Goal: Check status: Check status

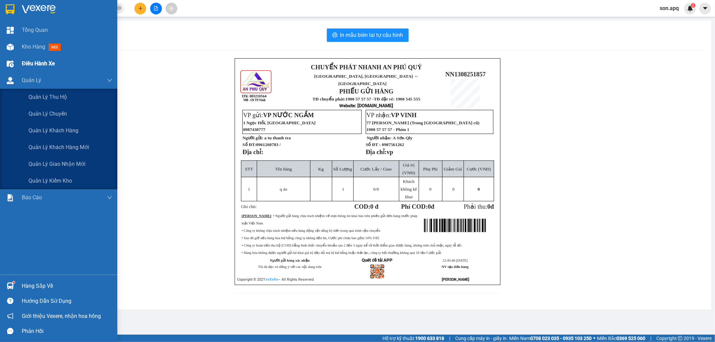
click at [25, 56] on div "Điều hành xe" at bounding box center [67, 63] width 90 height 17
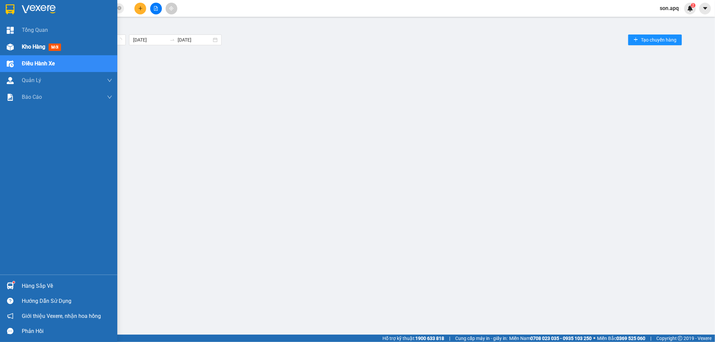
click at [27, 48] on span "Kho hàng" at bounding box center [33, 47] width 23 height 6
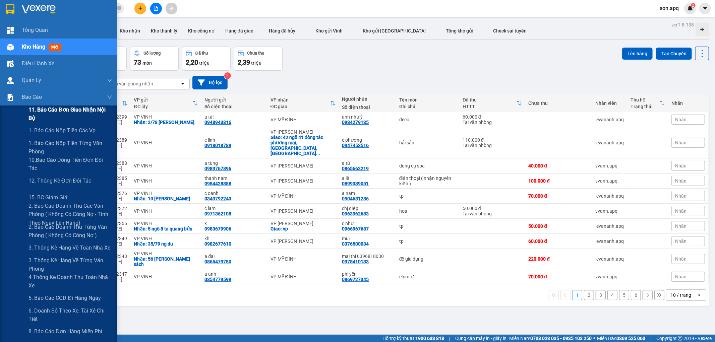
click at [51, 121] on div "11. Báo cáo đơn giao nhận nội bộ" at bounding box center [70, 114] width 84 height 17
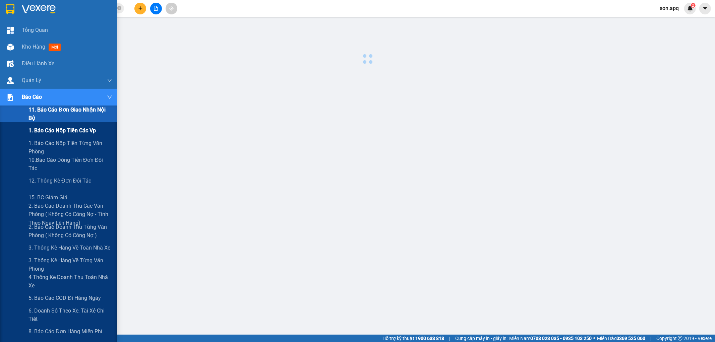
click at [52, 136] on div "1. Báo cáo nộp tiền các vp" at bounding box center [70, 130] width 84 height 17
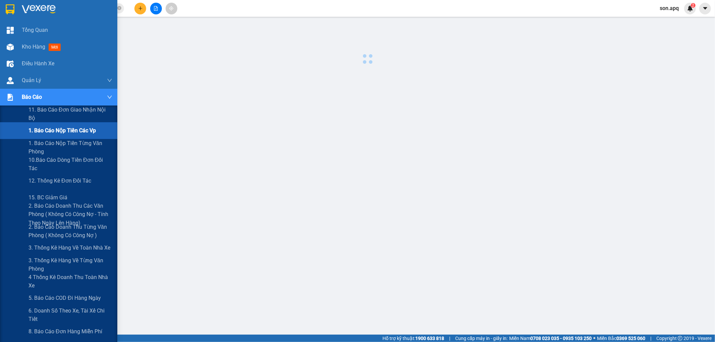
click at [52, 136] on div "1. Báo cáo nộp tiền các vp" at bounding box center [70, 130] width 84 height 17
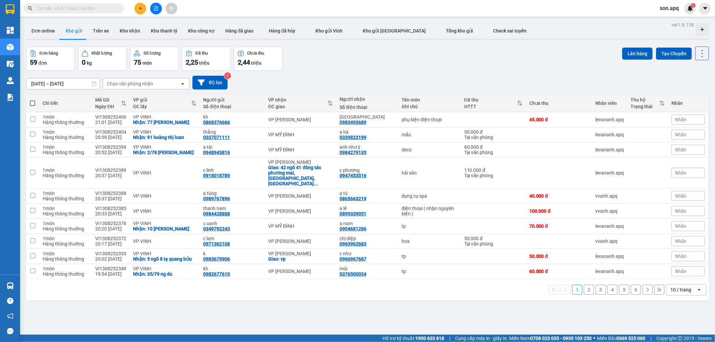
click at [107, 11] on input "text" at bounding box center [76, 8] width 79 height 7
paste input "NH1208251592"
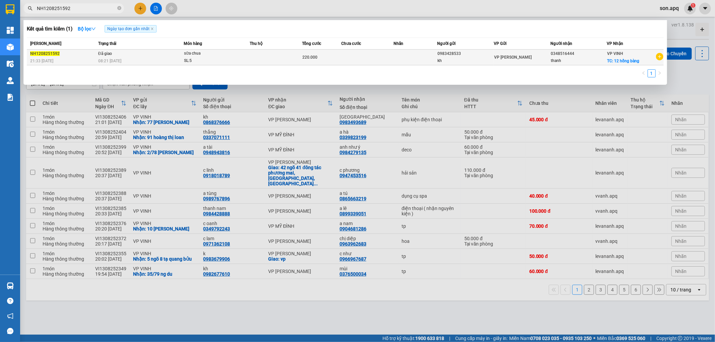
type input "NH1208251592"
click at [101, 59] on span "08:21 - 13/08" at bounding box center [109, 61] width 23 height 5
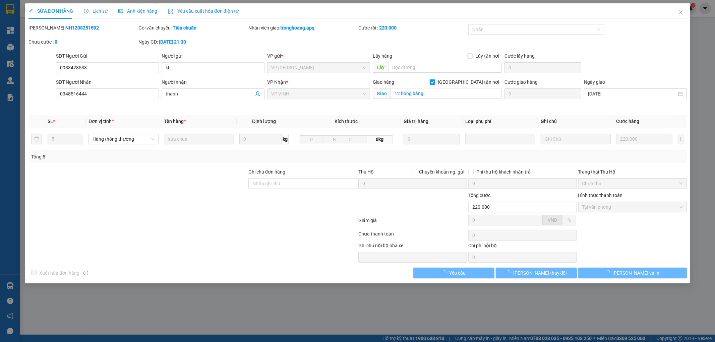
type input "0983428533"
type input "kh"
type input "0348516444"
type input "thanh"
checkbox input "true"
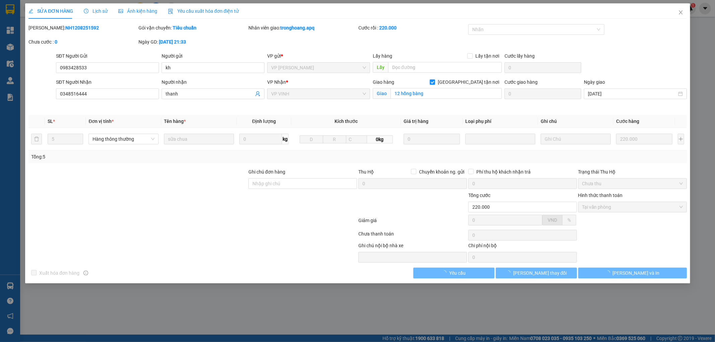
type input "12 hồng bàng"
type input "220.000"
click at [96, 14] on div "Lịch sử" at bounding box center [96, 10] width 24 height 7
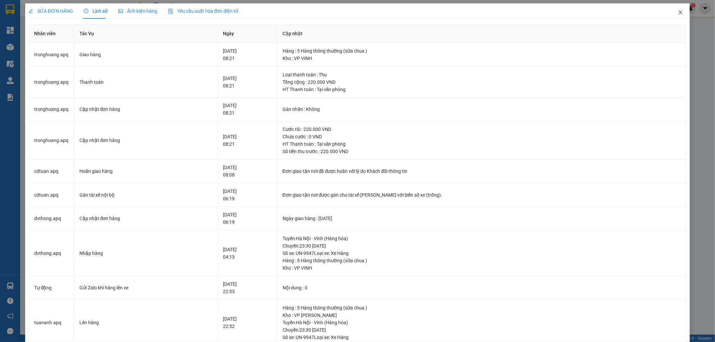
click at [678, 11] on icon "close" at bounding box center [680, 12] width 5 height 5
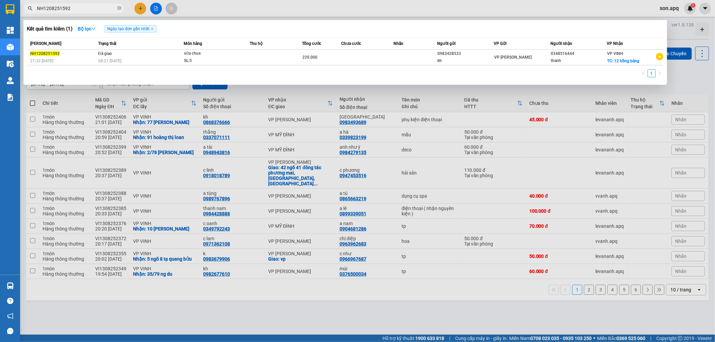
click at [93, 9] on input "NH1208251592" at bounding box center [76, 8] width 79 height 7
click at [119, 7] on icon "close-circle" at bounding box center [119, 8] width 4 height 4
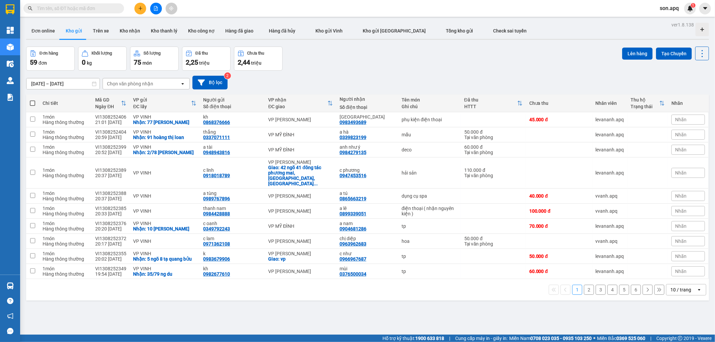
click at [106, 7] on input "text" at bounding box center [76, 8] width 79 height 7
paste input "NH1208251571"
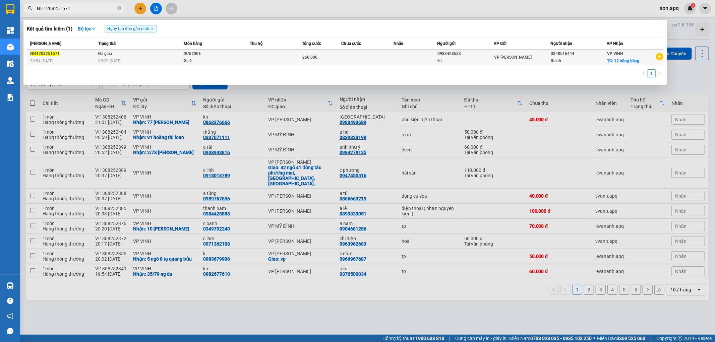
type input "NH1208251571"
click at [104, 56] on span "Đã giao" at bounding box center [105, 53] width 14 height 5
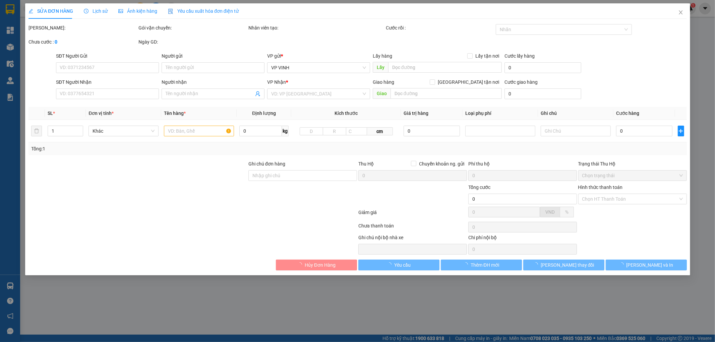
type input "0983428533"
type input "kh"
type input "0348516444"
type input "thanh"
checkbox input "true"
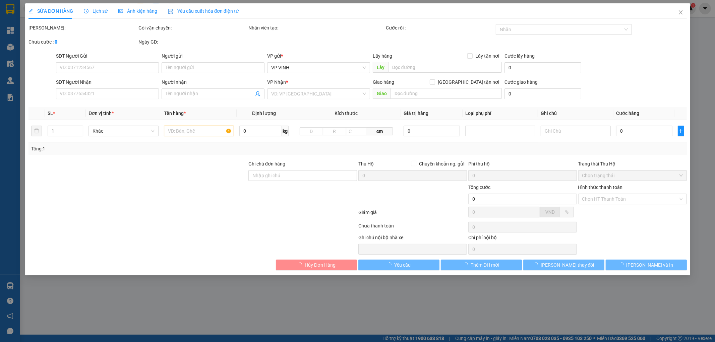
type input "12 hồng bàng"
type input "260.000"
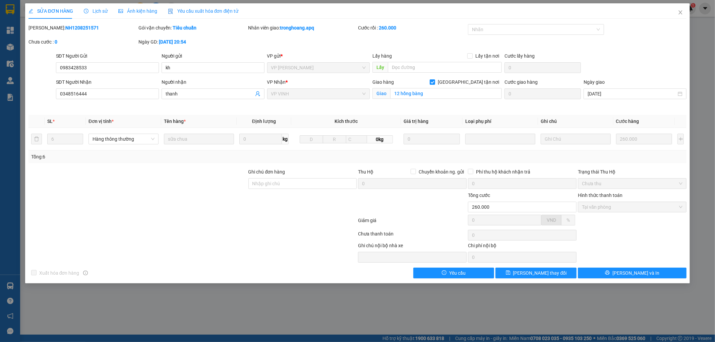
click at [101, 8] on span "Lịch sử" at bounding box center [96, 10] width 24 height 5
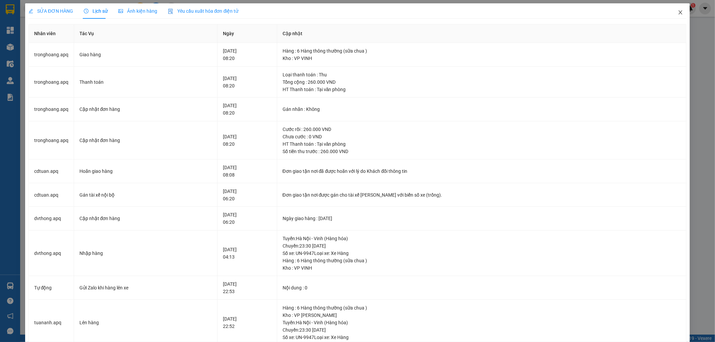
click at [678, 11] on icon "close" at bounding box center [680, 12] width 5 height 5
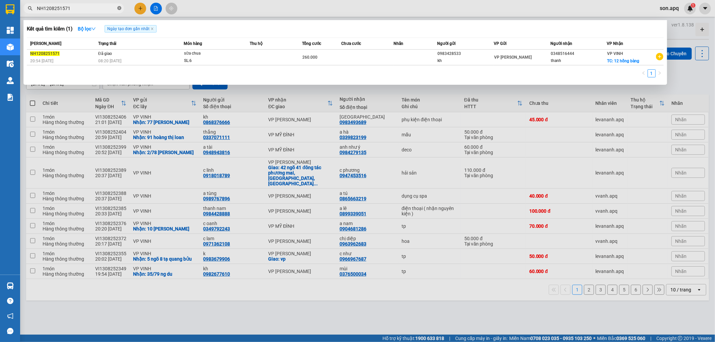
click at [118, 9] on icon "close-circle" at bounding box center [119, 8] width 4 height 4
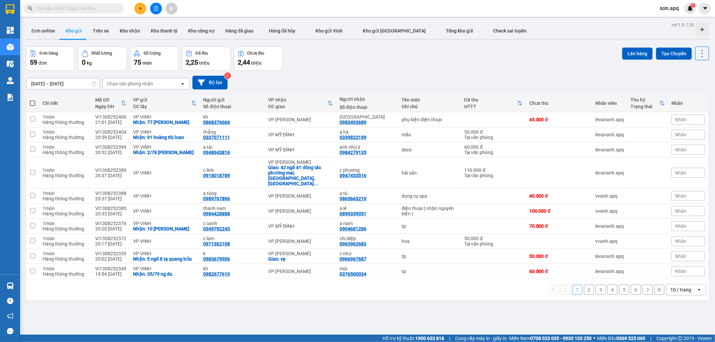
click at [109, 8] on input "text" at bounding box center [76, 8] width 79 height 7
paste input "NN1208250919 1 Hàng thông t"
type input "NN1208250919 1 Hàng thông t"
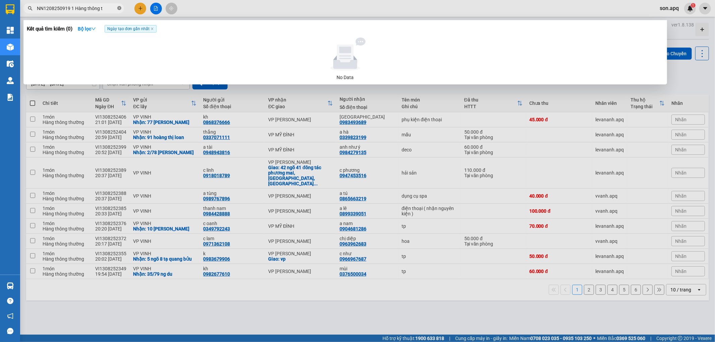
click at [119, 7] on icon "close-circle" at bounding box center [119, 8] width 4 height 4
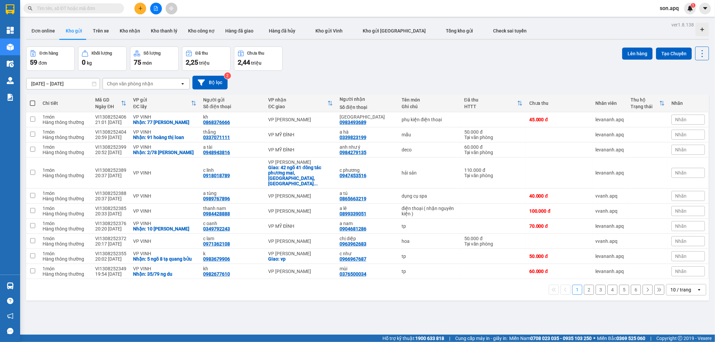
click at [105, 7] on input "text" at bounding box center [76, 8] width 79 height 7
paste input "NN1208250919 1 Hàng thông t"
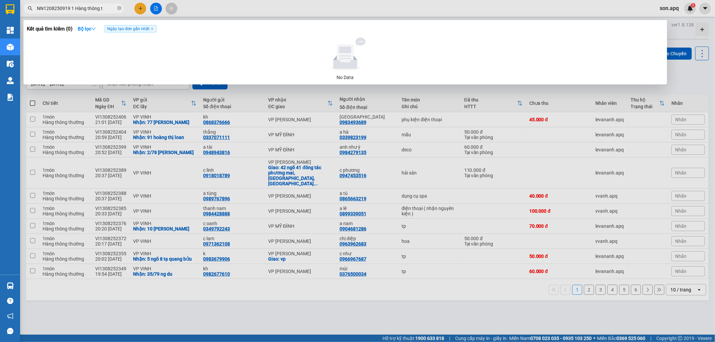
type input "NN1208250919 1 Hàng thông t"
click at [119, 7] on icon "close-circle" at bounding box center [119, 8] width 4 height 4
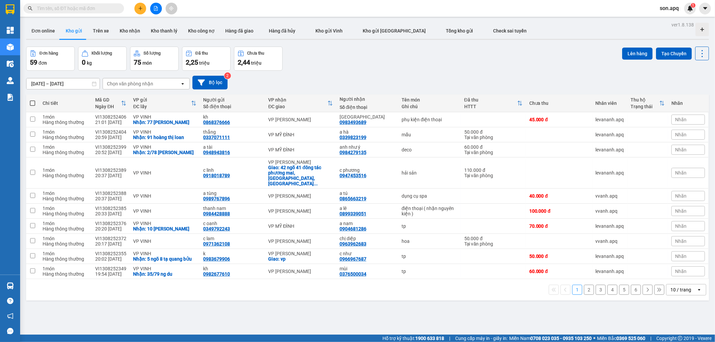
click at [109, 8] on input "text" at bounding box center [76, 8] width 79 height 7
paste input "NN1208250919"
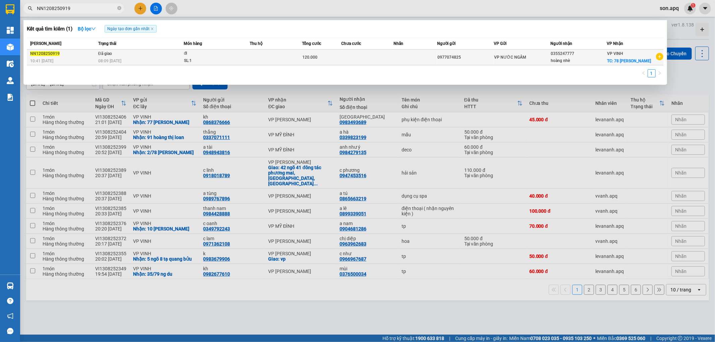
type input "NN1208250919"
click at [125, 63] on div "08:09 - 13/08" at bounding box center [140, 60] width 85 height 7
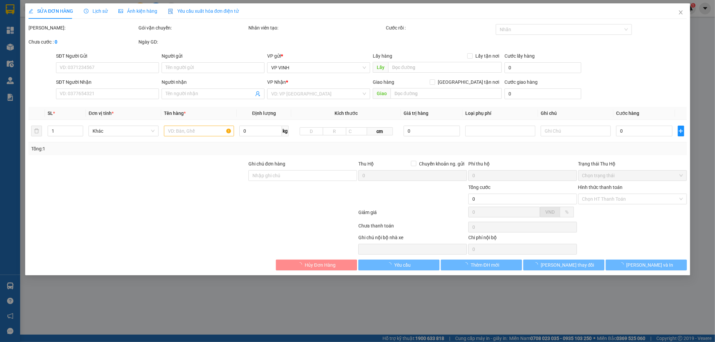
type input "0977074825"
type input "0355247777"
type input "hoàng nhè"
checkbox input "true"
type input "78 trần đăng ninh"
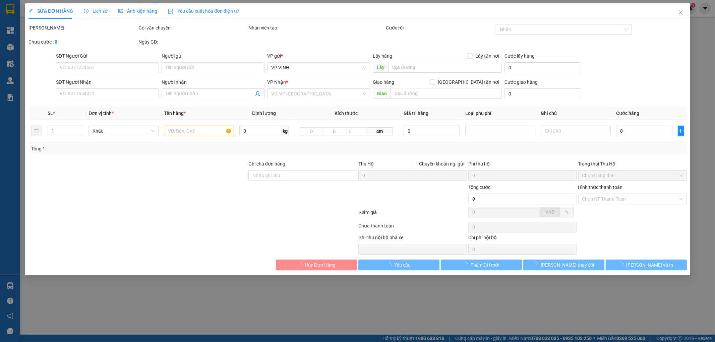
type input "120.000"
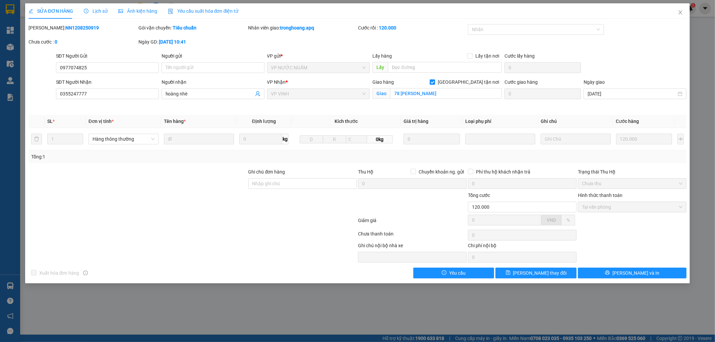
click at [98, 14] on div "Lịch sử" at bounding box center [96, 10] width 24 height 7
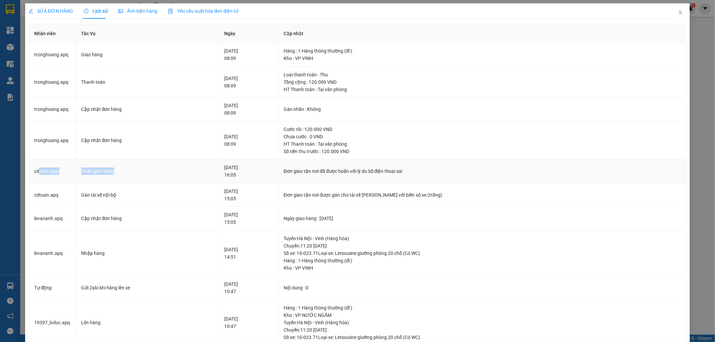
drag, startPoint x: 79, startPoint y: 177, endPoint x: 185, endPoint y: 176, distance: 105.6
click at [185, 176] on tr "cdtuan.apq Hoãn giao hàng 12-08-2025 16:05 Đơn giao tận nơi đã được hoãn với lý…" at bounding box center [358, 172] width 658 height 24
click at [132, 176] on td "Hoãn giao hàng" at bounding box center [147, 172] width 143 height 24
click at [678, 14] on icon "close" at bounding box center [680, 12] width 5 height 5
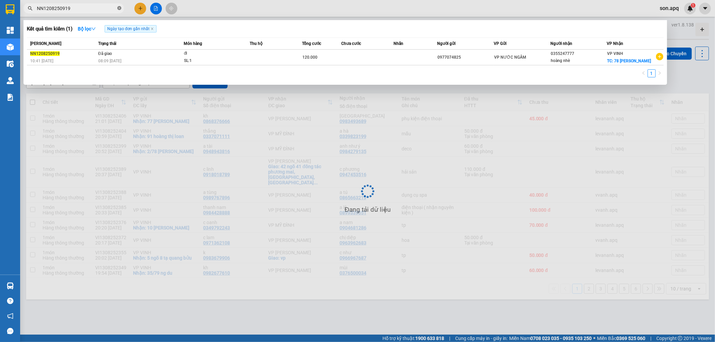
click at [121, 9] on icon "close-circle" at bounding box center [119, 8] width 4 height 4
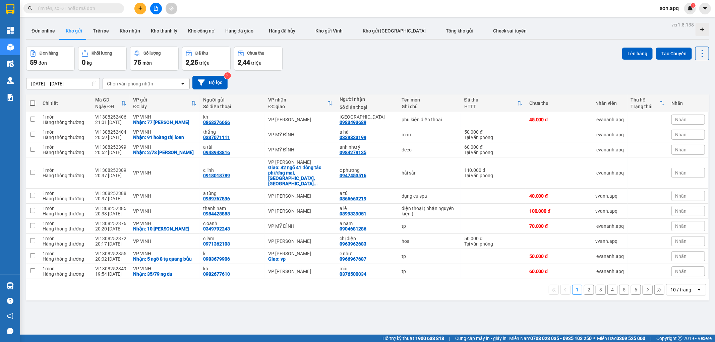
click at [104, 9] on input "text" at bounding box center [76, 8] width 79 height 7
paste input "NN1208250931"
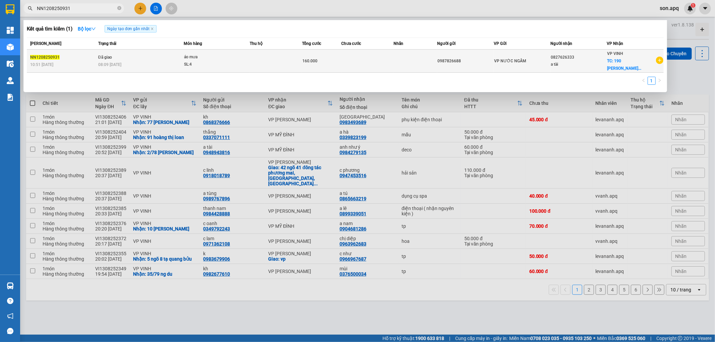
type input "NN1208250931"
click at [157, 55] on td "Đã giao 08:09 - 13/08" at bounding box center [140, 61] width 87 height 23
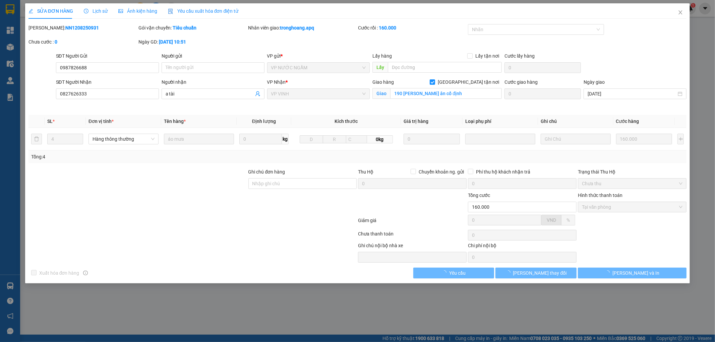
click at [93, 14] on div "Lịch sử" at bounding box center [96, 10] width 24 height 7
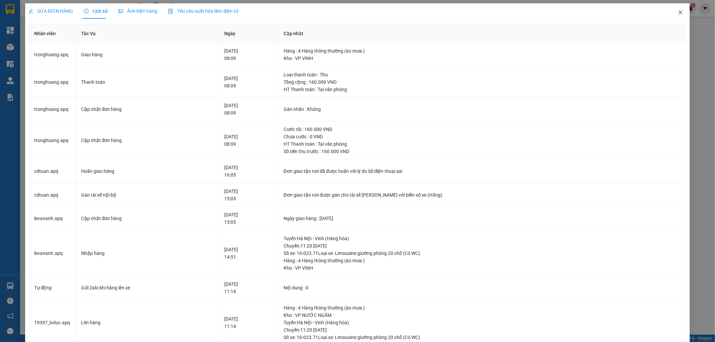
click at [681, 17] on span "Close" at bounding box center [680, 12] width 19 height 19
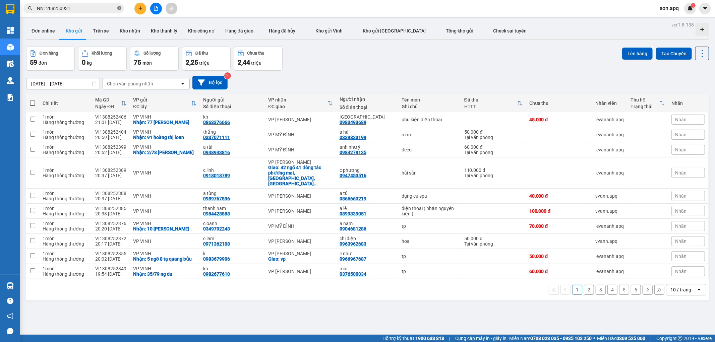
click at [119, 7] on icon "close-circle" at bounding box center [119, 8] width 4 height 4
click at [111, 9] on input "text" at bounding box center [76, 8] width 79 height 7
paste input "NH1208251392"
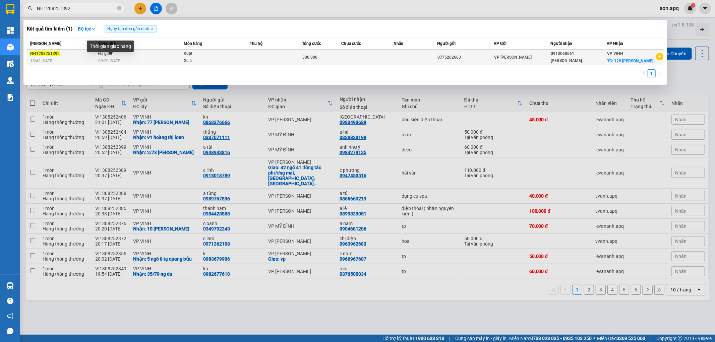
type input "NH1208251392"
click at [111, 58] on span "08:20 - 13/08" at bounding box center [109, 60] width 23 height 5
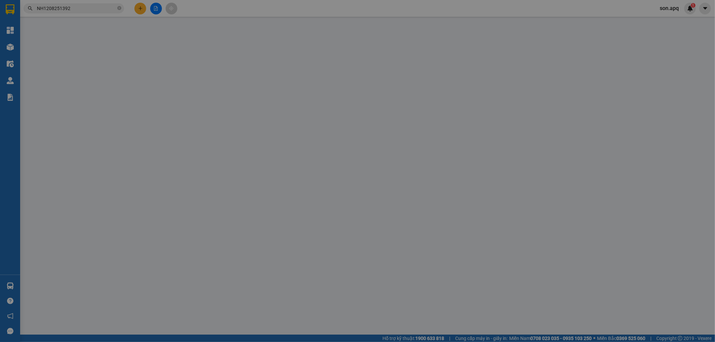
type input "0775262663"
type input "0913060661"
type input "hà hiếu"
checkbox input "true"
type input "120 lê huân hồng sơn"
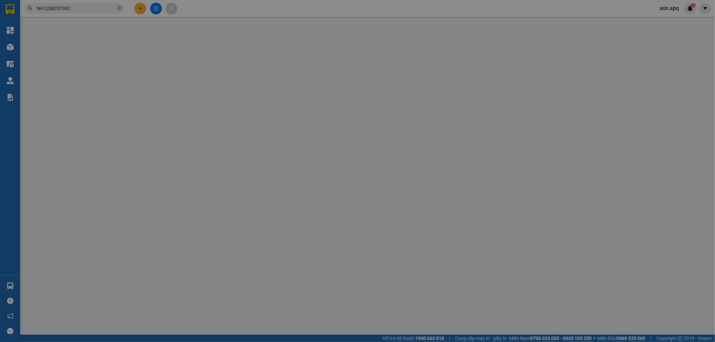
type input "300.000"
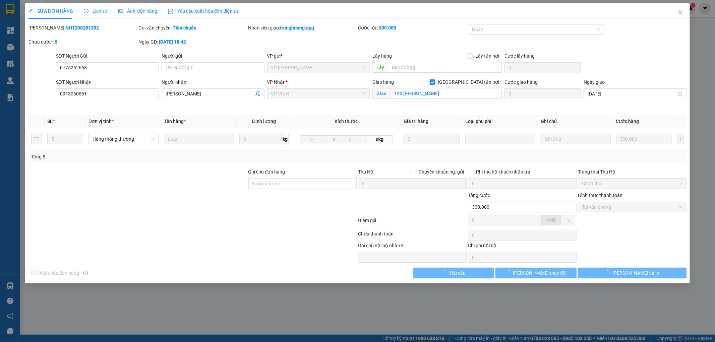
click at [91, 10] on span "Lịch sử" at bounding box center [96, 10] width 24 height 5
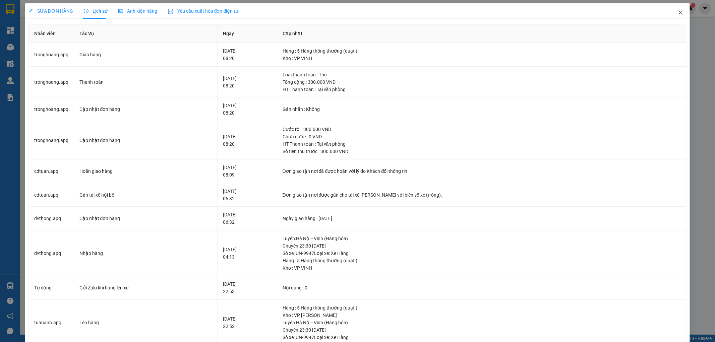
click at [678, 11] on icon "close" at bounding box center [680, 12] width 5 height 5
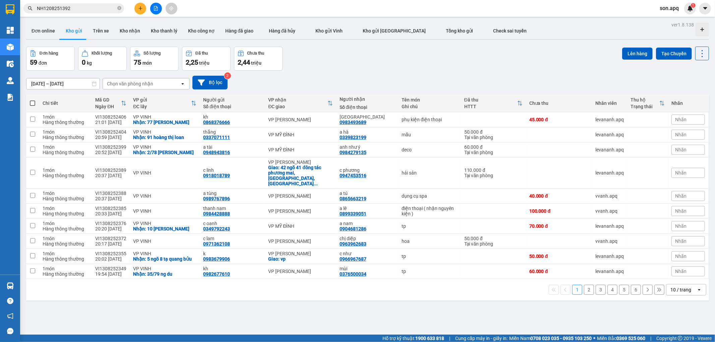
drag, startPoint x: 121, startPoint y: 7, endPoint x: 110, endPoint y: 9, distance: 11.5
click at [118, 7] on icon "close-circle" at bounding box center [119, 8] width 4 height 4
click at [106, 9] on input "text" at bounding box center [76, 8] width 79 height 7
paste input "NN1208251433"
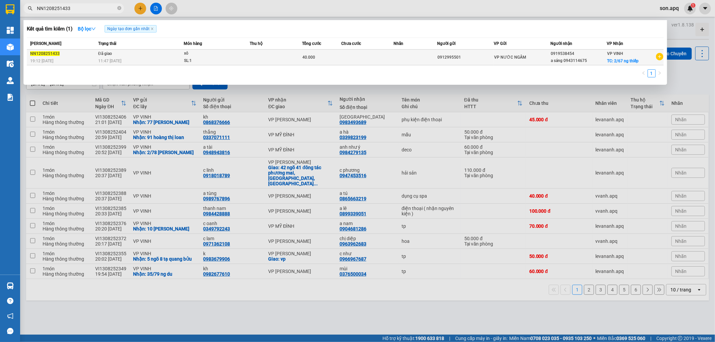
type input "NN1208251433"
click at [143, 60] on div "11:47 - 13/08" at bounding box center [140, 60] width 85 height 7
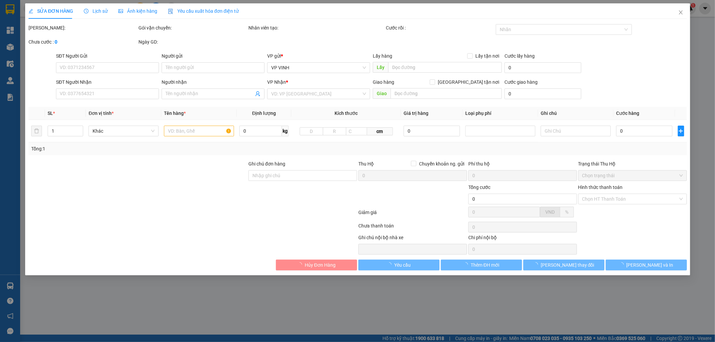
type input "0912995501"
type input "0919538454"
type input "a sáng 0943114675"
checkbox input "true"
type input "2/67 ng thiếp"
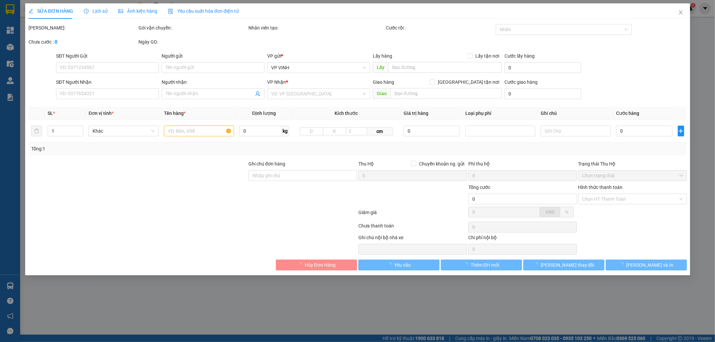
type input "40.000"
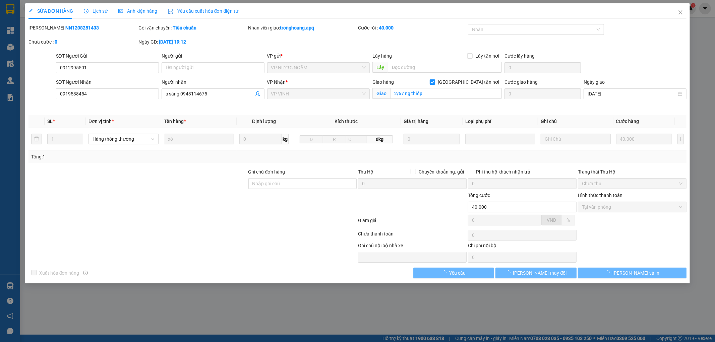
click at [96, 14] on div "Lịch sử" at bounding box center [96, 10] width 24 height 7
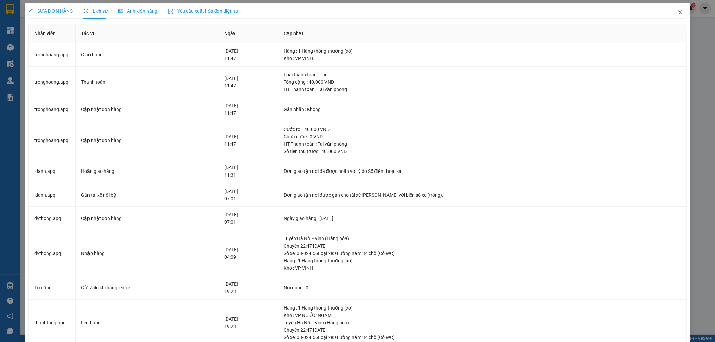
click at [676, 19] on span "Close" at bounding box center [680, 12] width 19 height 19
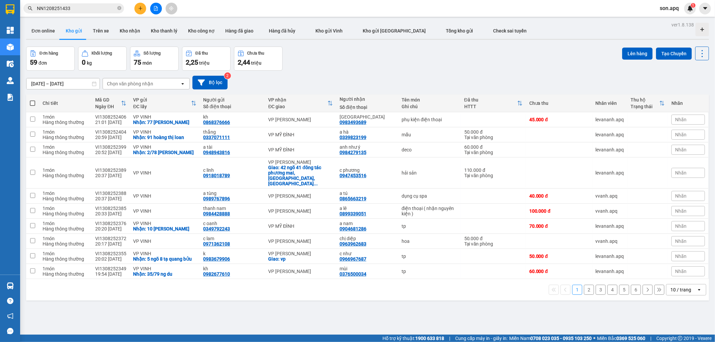
click at [116, 9] on span "NN1208251433" at bounding box center [73, 8] width 101 height 10
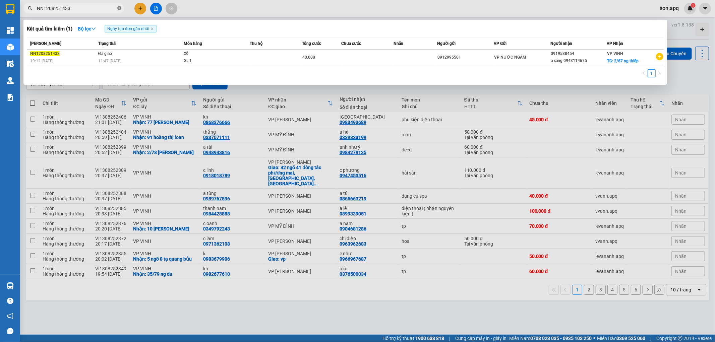
click at [120, 6] on icon "close-circle" at bounding box center [119, 8] width 4 height 4
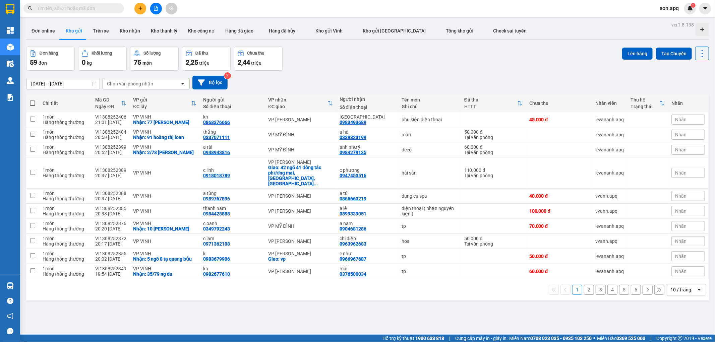
click at [88, 9] on input "text" at bounding box center [76, 8] width 79 height 7
paste input "MD1208251142"
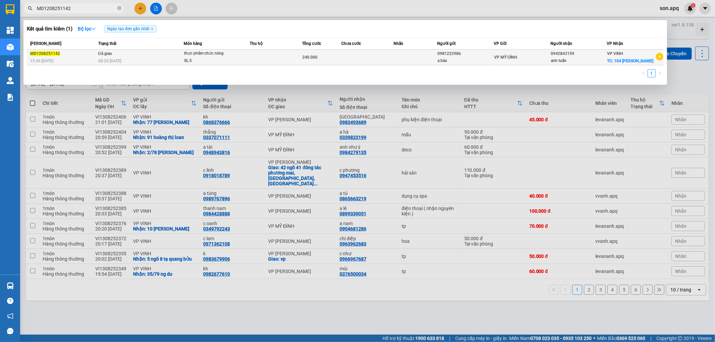
type input "MD1208251142"
click at [147, 52] on td "Đã giao 08:20 - 13/08" at bounding box center [140, 58] width 87 height 16
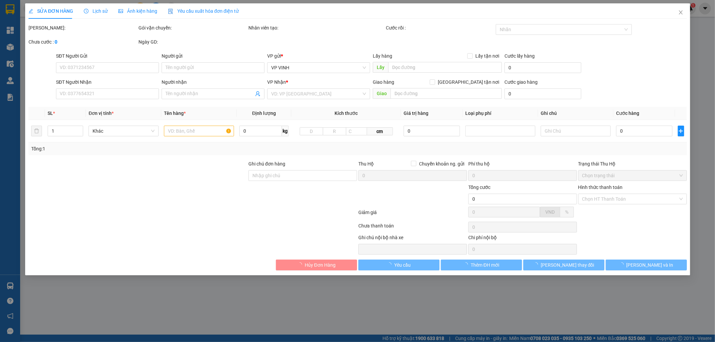
type input "0981222986"
type input "a bảo"
type input "0942843159"
type input "anh tuấn"
checkbox input "true"
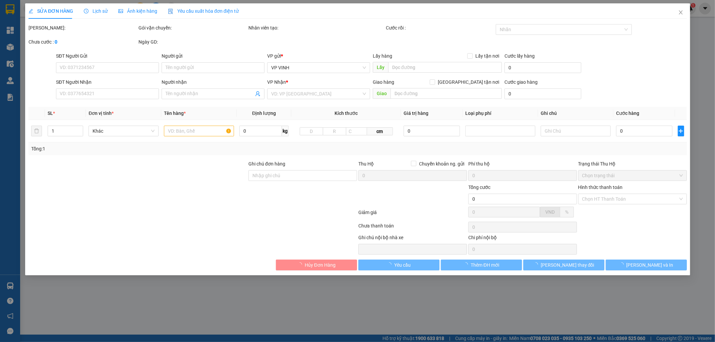
type input "104 ngư hải lê mao"
checkbox input "true"
type input "240.000"
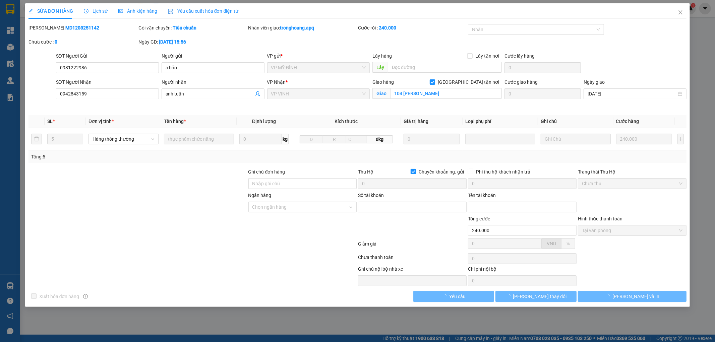
click at [94, 14] on span "Lịch sử" at bounding box center [96, 10] width 24 height 5
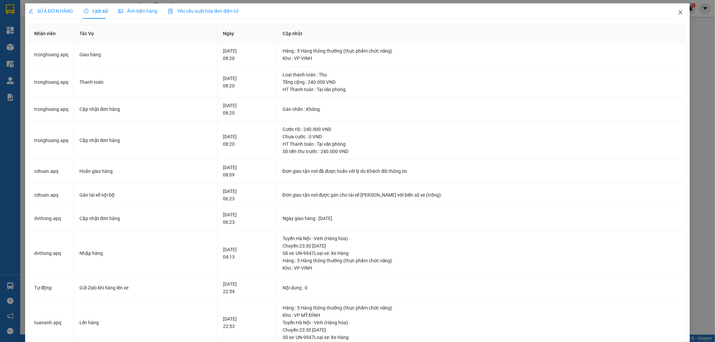
click at [680, 16] on span "Close" at bounding box center [680, 12] width 19 height 19
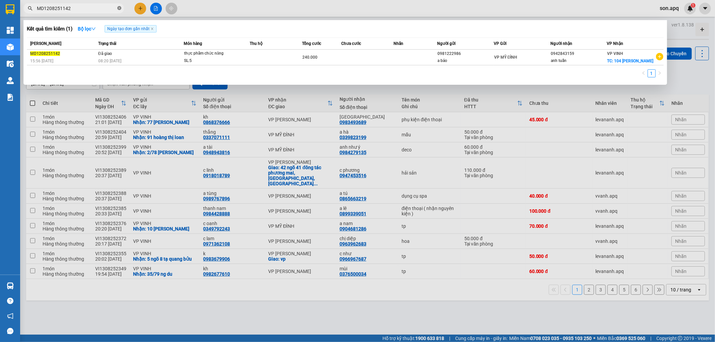
click at [120, 9] on icon "close-circle" at bounding box center [119, 8] width 4 height 4
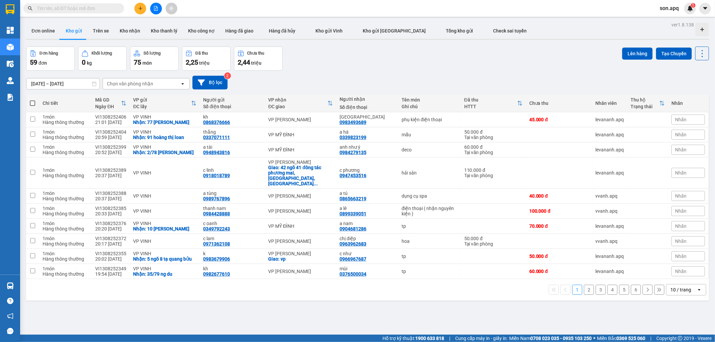
click at [108, 6] on input "text" at bounding box center [76, 8] width 79 height 7
paste input "NH1208250858"
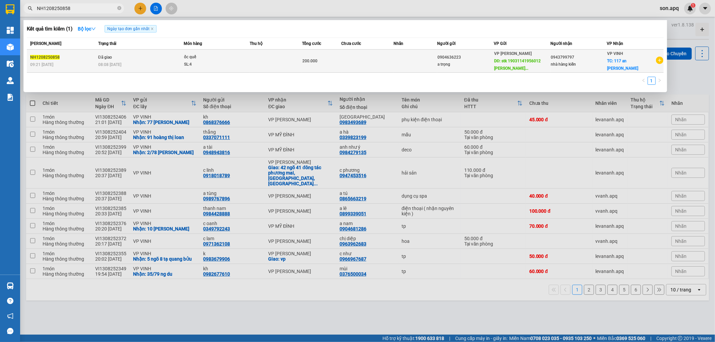
type input "NH1208250858"
click at [141, 56] on td "Đã giao 08:08 - 13/08" at bounding box center [140, 61] width 87 height 23
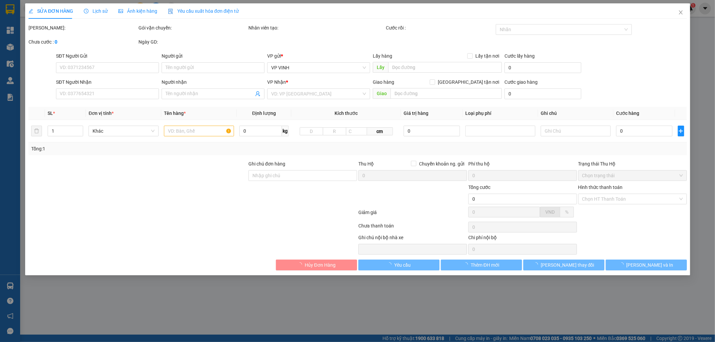
type input "0904636223"
type input "a trọng"
type input "stk 19031141956012 Phạm Văn Trọng"
type input "0943799797"
type input "nhà hàng kiến"
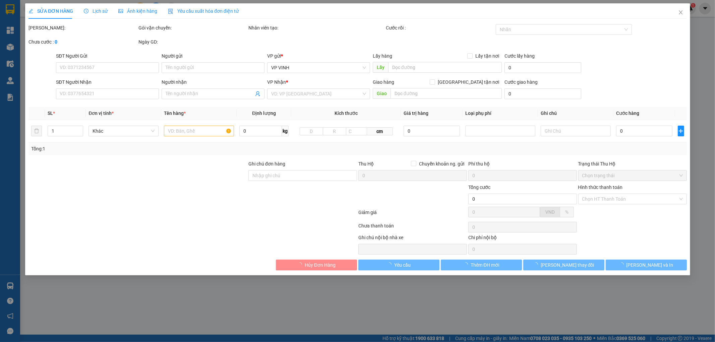
checkbox input "true"
type input "117 an dương vương"
type input "200.000"
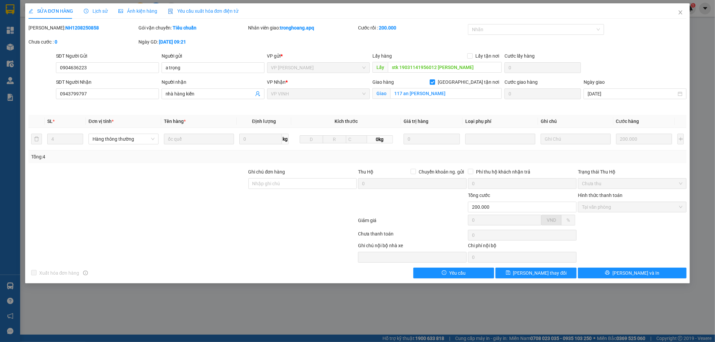
click at [89, 8] on span "Lịch sử" at bounding box center [96, 10] width 24 height 5
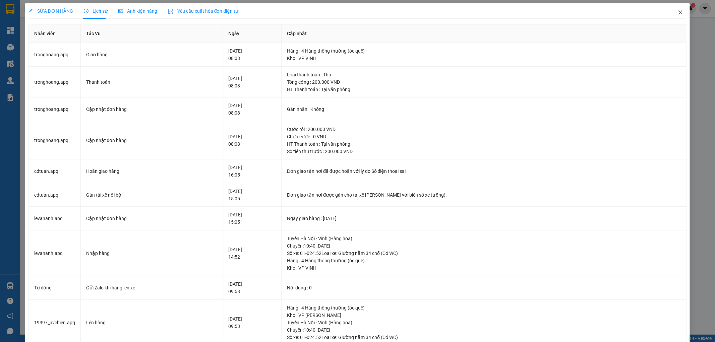
click at [682, 16] on span "Close" at bounding box center [680, 12] width 19 height 19
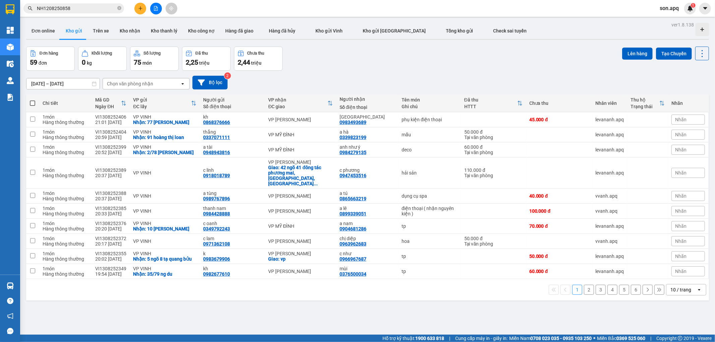
click at [119, 8] on icon "close-circle" at bounding box center [119, 8] width 4 height 4
click at [103, 8] on input "text" at bounding box center [76, 8] width 79 height 7
paste input "MD1208250990"
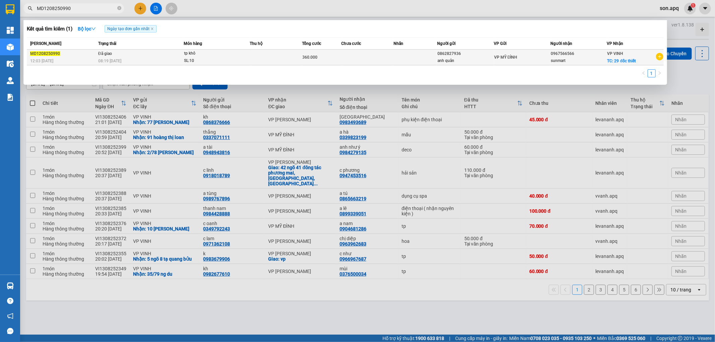
type input "MD1208250990"
click at [131, 63] on div "08:19 - 13/08" at bounding box center [140, 60] width 85 height 7
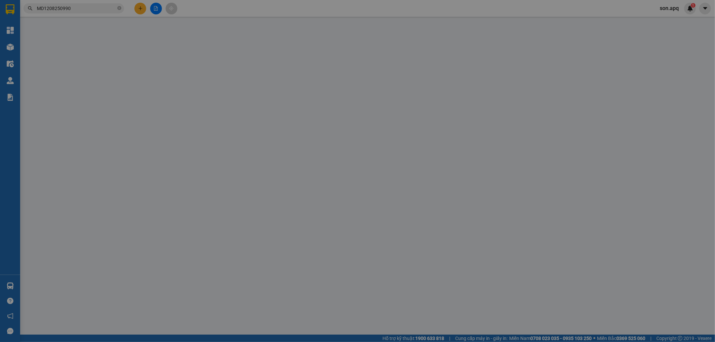
type input "0862827936"
type input "anh quân"
type input "0967566566"
type input "sunmart"
checkbox input "true"
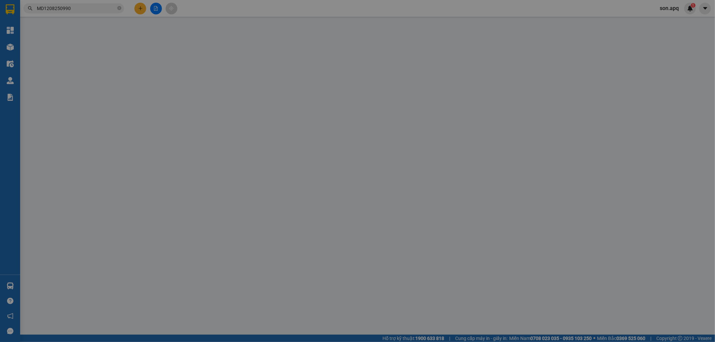
type input "29 đốc thiết"
type input "360.000"
type input "10"
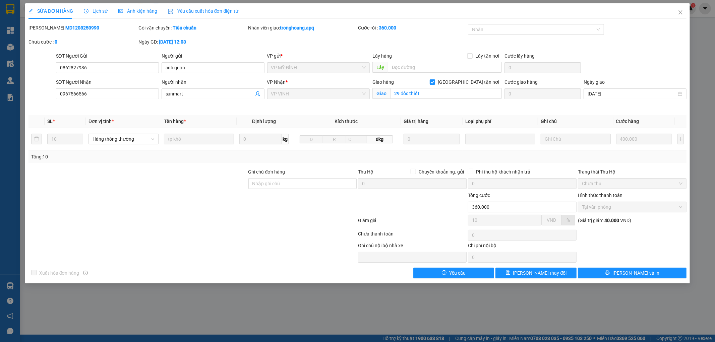
click at [92, 8] on span "Lịch sử" at bounding box center [96, 10] width 24 height 5
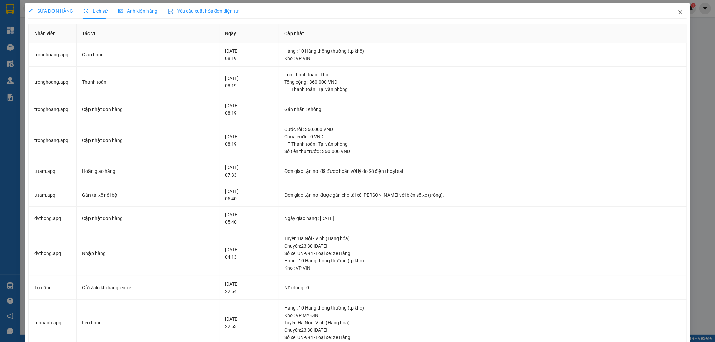
click at [684, 14] on span "Close" at bounding box center [680, 12] width 19 height 19
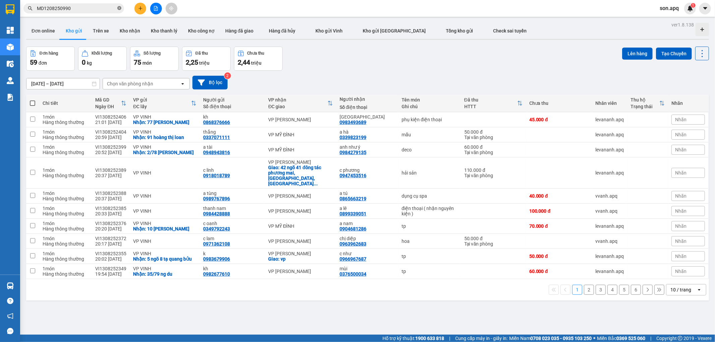
click at [119, 10] on span at bounding box center [119, 8] width 4 height 6
click at [109, 6] on input "text" at bounding box center [76, 8] width 79 height 7
paste input "MD1208251160"
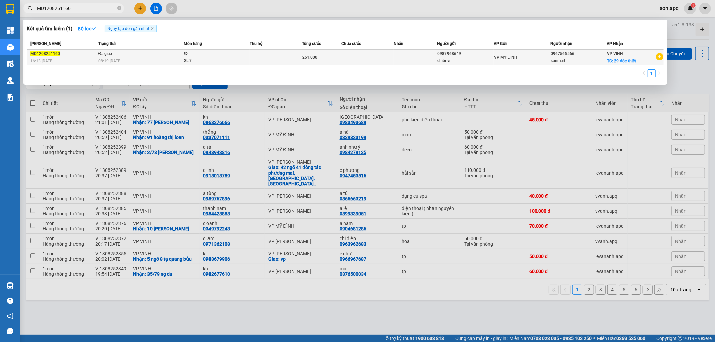
type input "MD1208251160"
click at [141, 58] on div "08:19 - 13/08" at bounding box center [140, 60] width 85 height 7
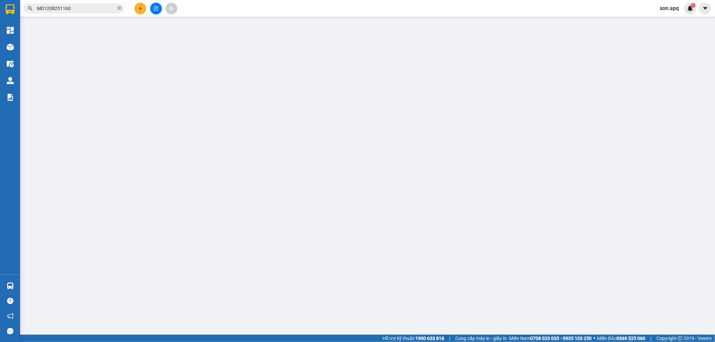
type input "0987968649"
type input "chibi vn"
type input "0967566566"
type input "sunmart"
checkbox input "true"
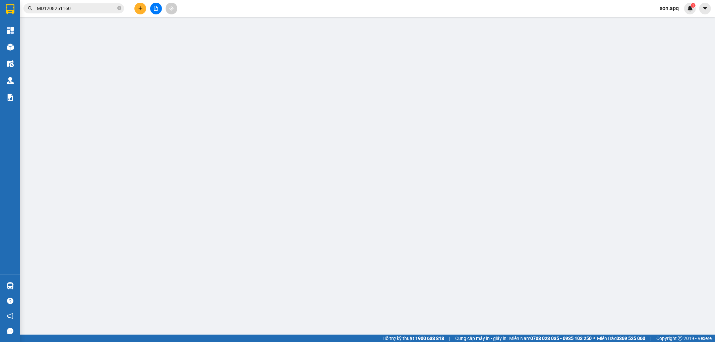
type input "29 đốc thiết"
type input "261.000"
type input "10"
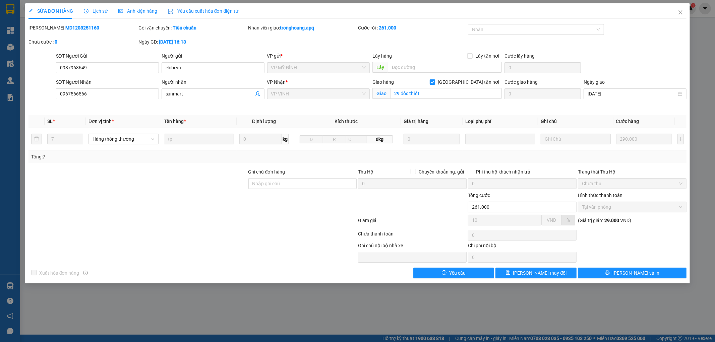
click at [91, 14] on div "Lịch sử" at bounding box center [96, 10] width 24 height 7
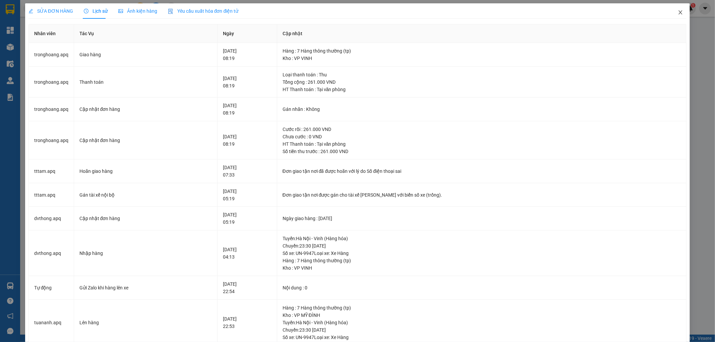
click at [678, 12] on icon "close" at bounding box center [680, 12] width 5 height 5
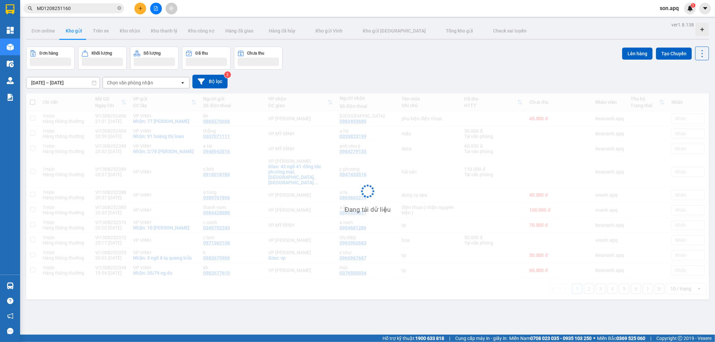
click at [391, 63] on div "Đơn hàng Khối lượng Số lượng Đã thu Chưa thu Lên hàng Tạo Chuyến" at bounding box center [367, 58] width 683 height 23
